Goal: Find specific page/section: Locate a particular part of the current website

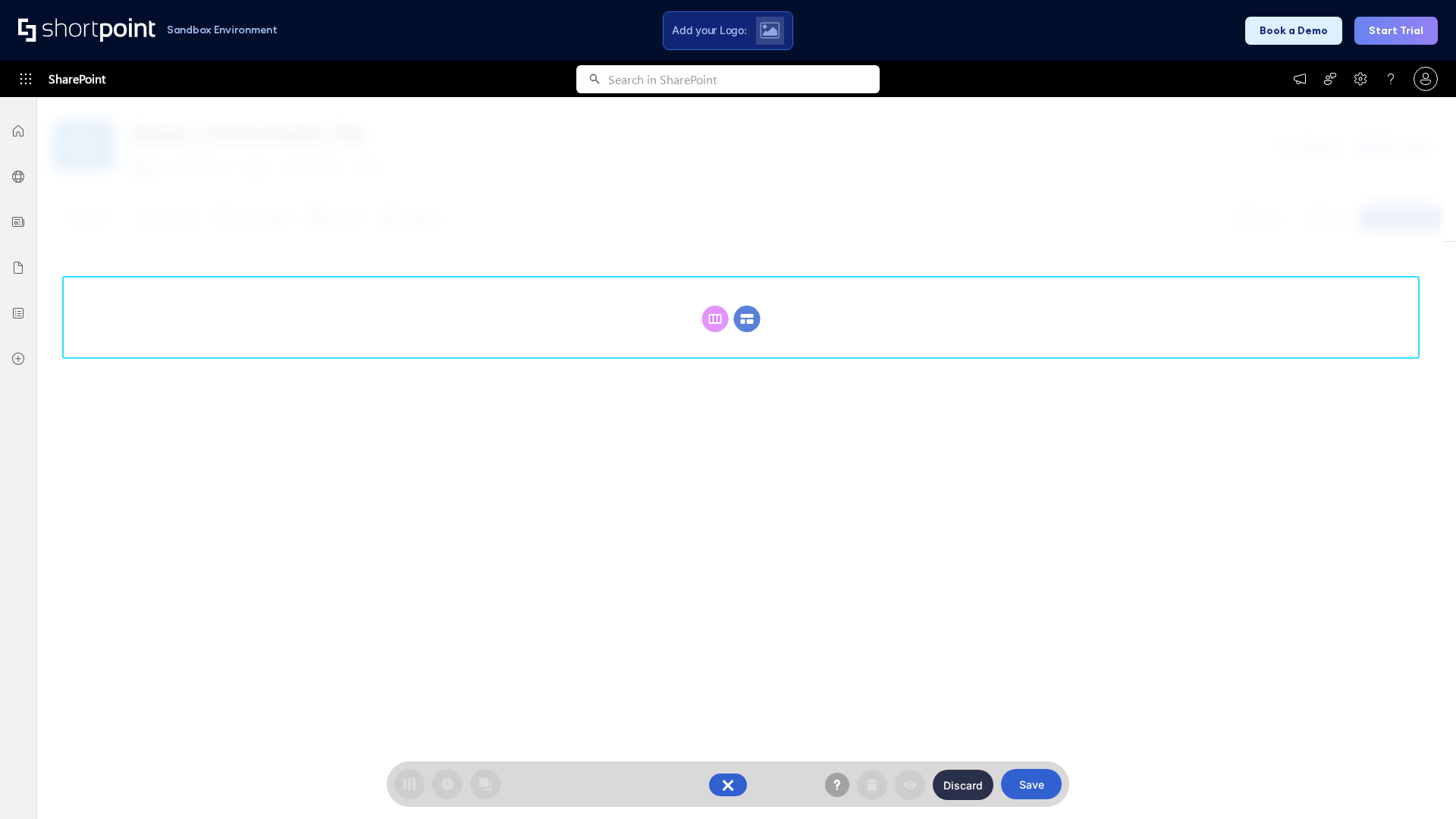
click at [747, 318] on circle at bounding box center [747, 319] width 27 height 27
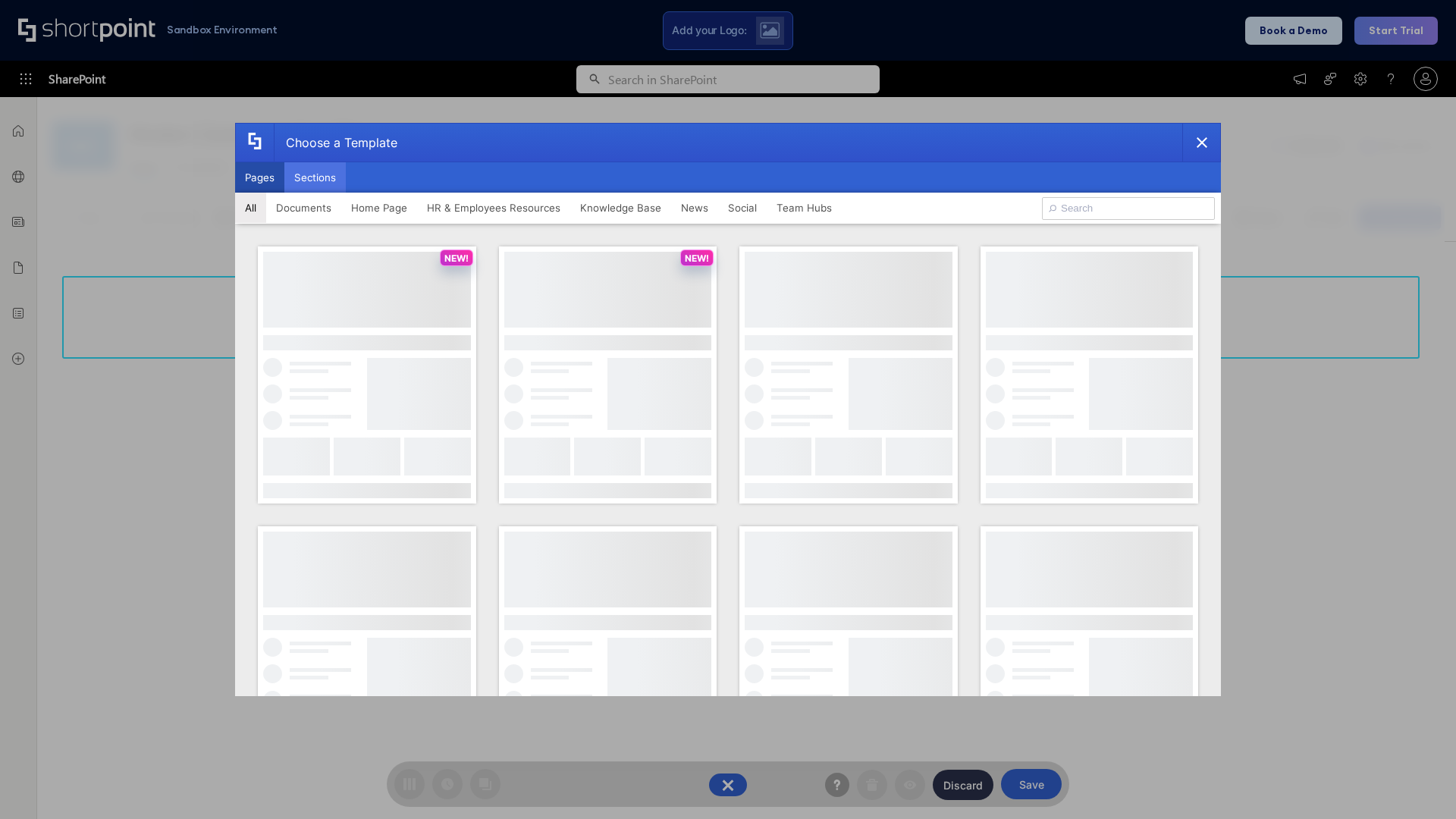
click at [315, 178] on button "Sections" at bounding box center [315, 177] width 62 height 30
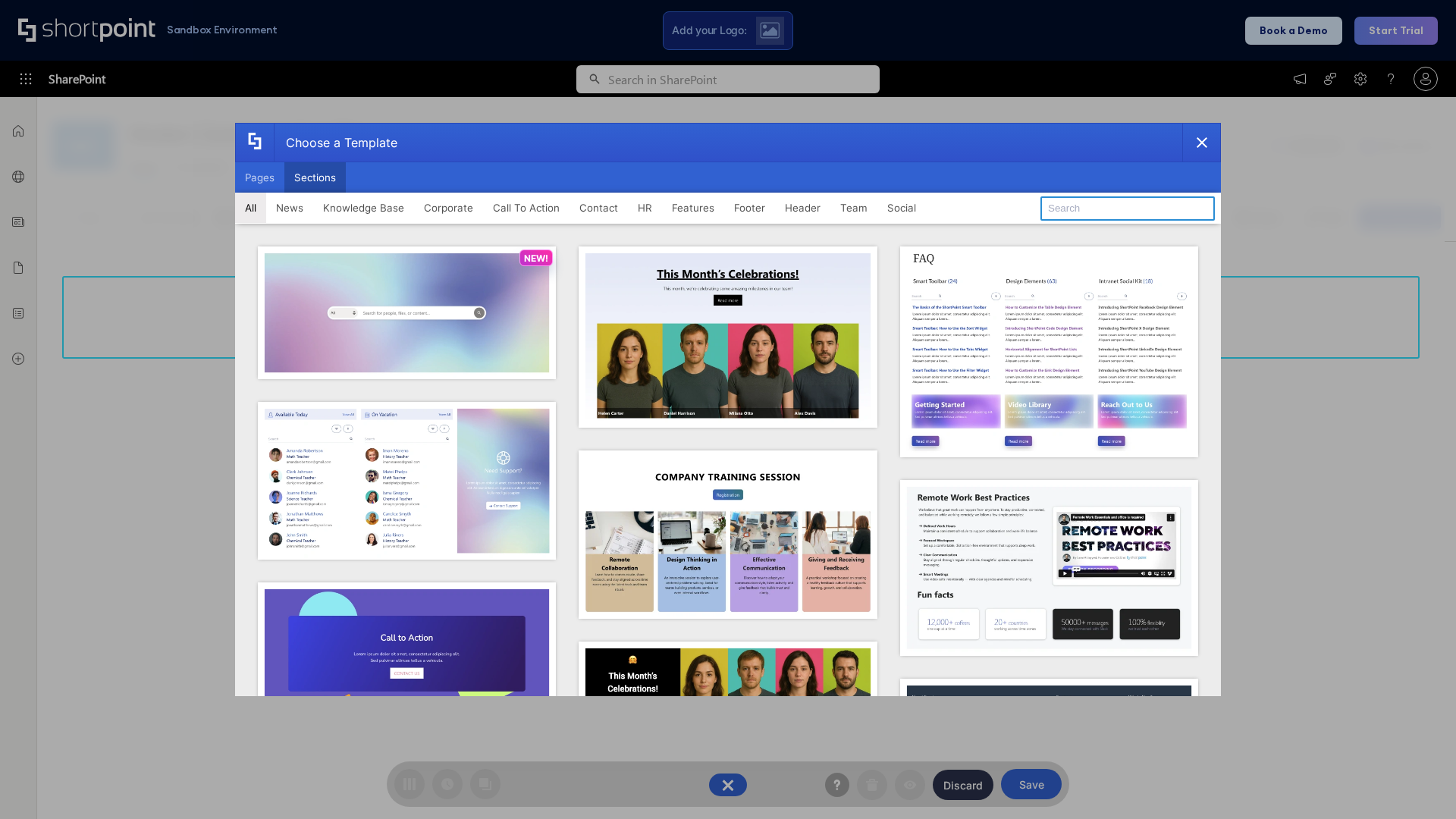
type input "Employee Spotlight 2"
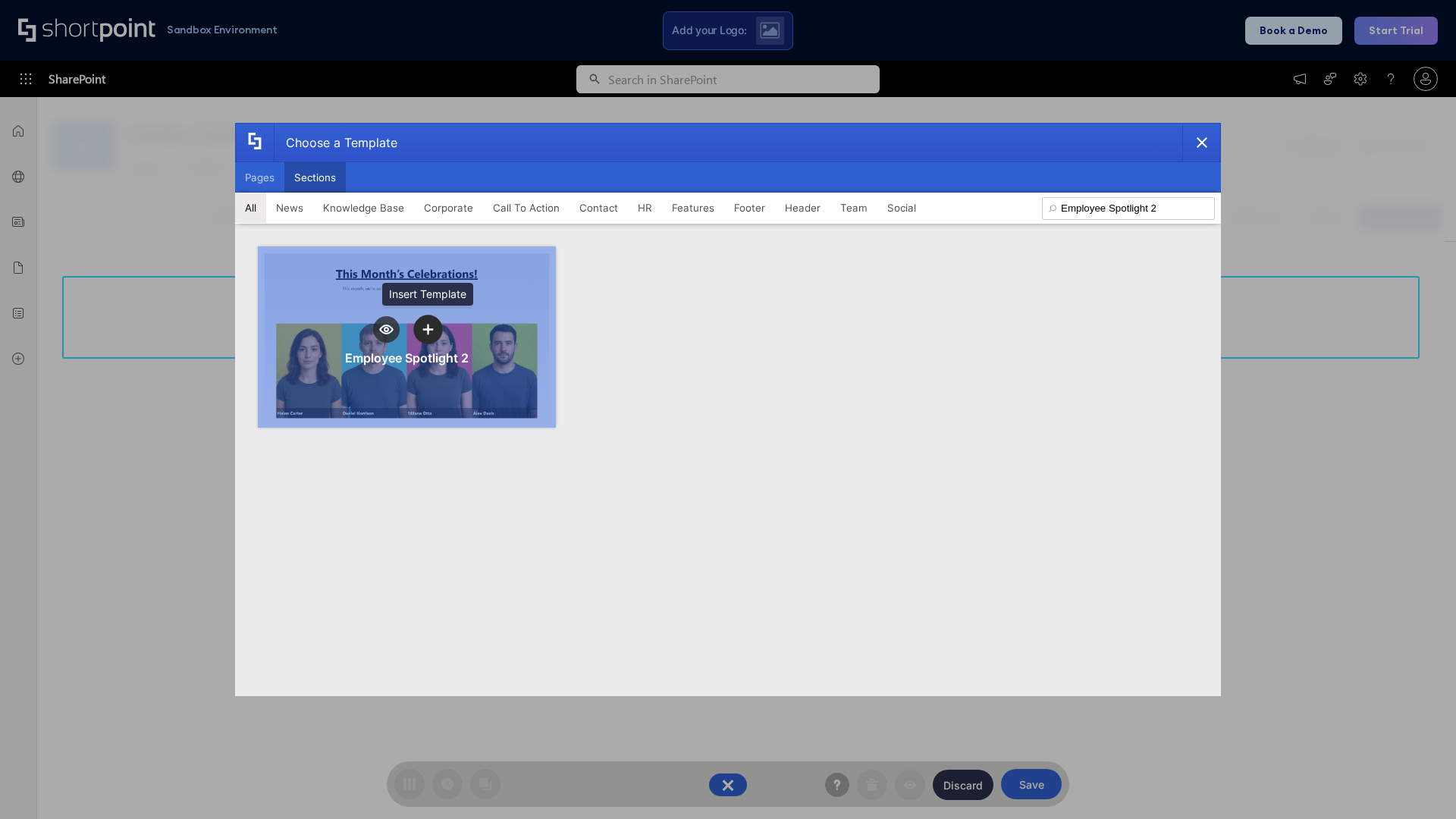
click at [427, 329] on icon "template selector" at bounding box center [428, 329] width 11 height 11
